Goal: Book appointment/travel/reservation

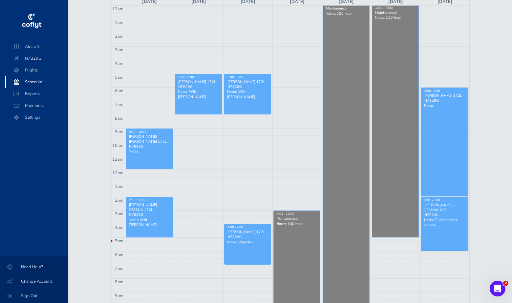
scroll to position [136, 0]
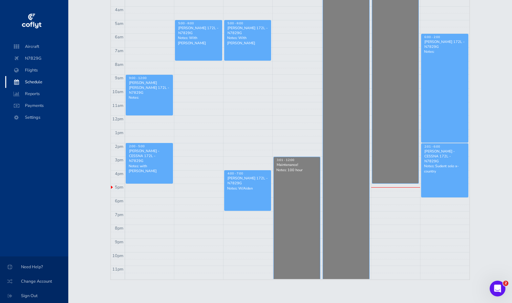
click at [438, 169] on link "2:01 - 6:00 [PERSON_NAME] - CESSNA 172L - N7829G Notes: Sudent solo x-country" at bounding box center [444, 170] width 47 height 54
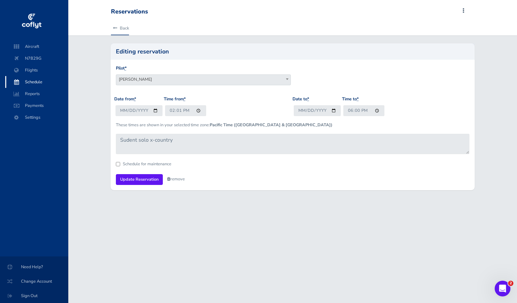
click at [125, 29] on link "Back" at bounding box center [120, 28] width 18 height 14
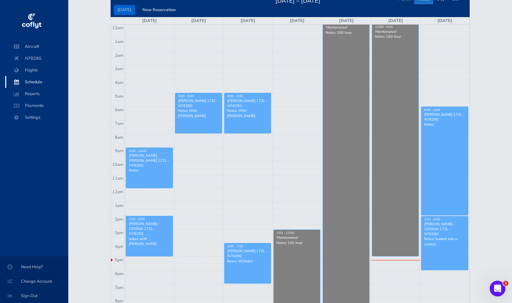
scroll to position [66, 0]
